Goal: Communication & Community: Ask a question

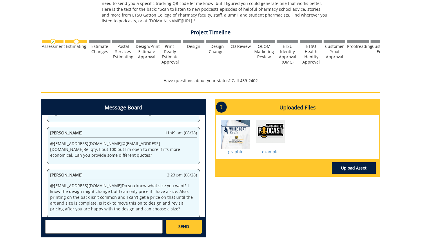
scroll to position [197, 0]
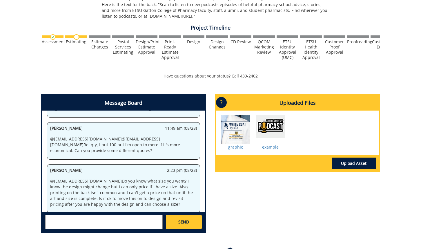
click at [138, 214] on div "SEND" at bounding box center [123, 221] width 162 height 19
click at [139, 220] on textarea at bounding box center [103, 222] width 117 height 14
type textarea "@"
type textarea "@[EMAIL_ADDRESS][DOMAIN_NAME] Something that would fit on a water bottle, so ma…"
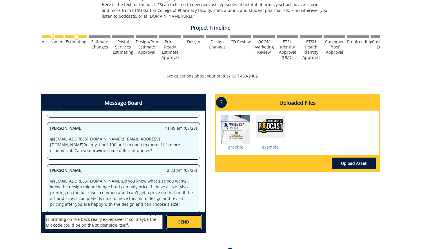
click at [188, 223] on span "SEND" at bounding box center [183, 222] width 11 height 6
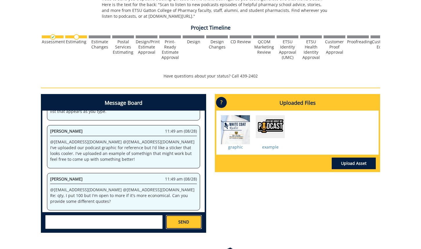
scroll to position [4337, 0]
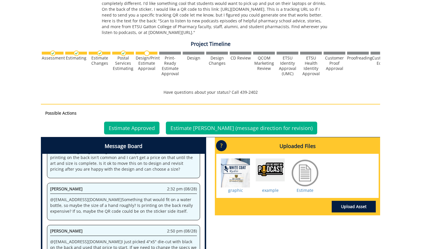
scroll to position [234, 0]
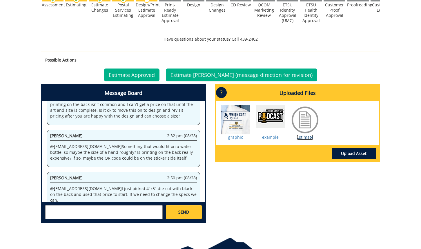
click at [309, 136] on link "Estimate" at bounding box center [305, 137] width 17 height 6
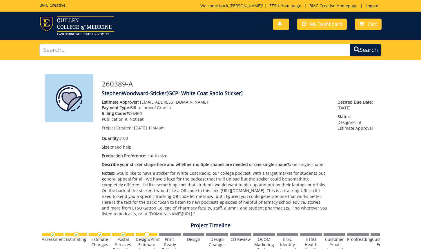
scroll to position [166, 0]
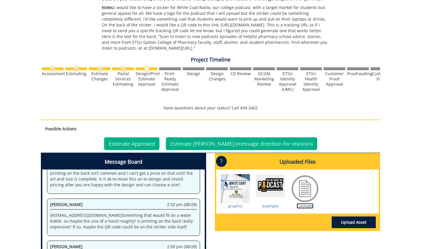
click at [302, 207] on link "Estimate" at bounding box center [305, 206] width 17 height 6
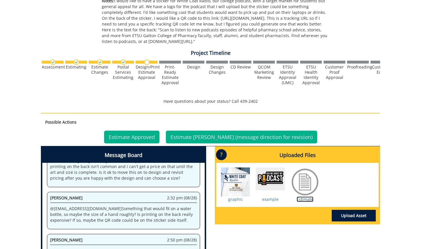
scroll to position [214, 0]
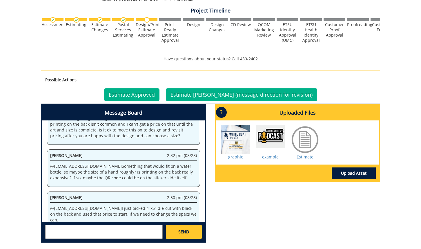
click at [150, 230] on textarea at bounding box center [103, 232] width 117 height 14
type textarea "W"
type textarea "@[EMAIL_ADDRESS][DOMAIN_NAME] ok. what would 300 cost?"
click at [181, 232] on span "SEND" at bounding box center [183, 232] width 11 height 6
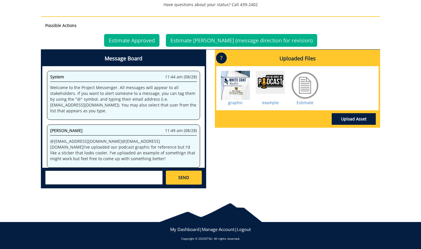
scroll to position [264, 0]
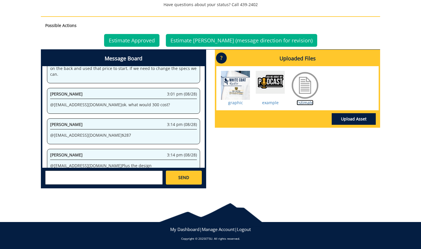
click at [302, 102] on link "Estimate" at bounding box center [305, 103] width 17 height 6
click at [310, 103] on link "Estimate" at bounding box center [305, 103] width 17 height 6
drag, startPoint x: 126, startPoint y: 177, endPoint x: 130, endPoint y: 178, distance: 3.9
click at [126, 177] on textarea at bounding box center [103, 177] width 117 height 14
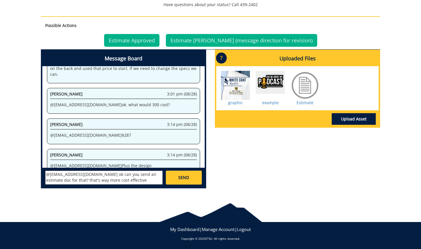
type textarea "@[EMAIL_ADDRESS][DOMAIN_NAME] ok can you send an estimate doc for that? that's …"
click at [174, 179] on link "SEND" at bounding box center [184, 177] width 36 height 14
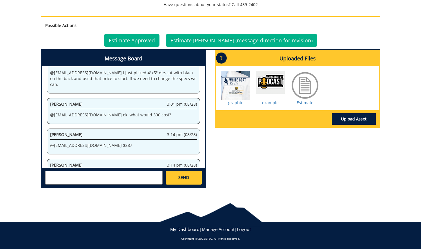
scroll to position [2683, 0]
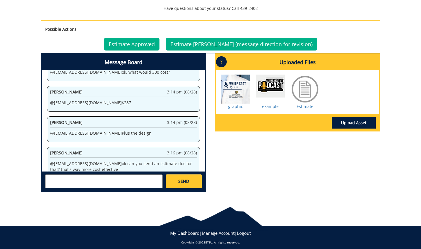
scroll to position [264, 0]
